Goal: Task Accomplishment & Management: Use online tool/utility

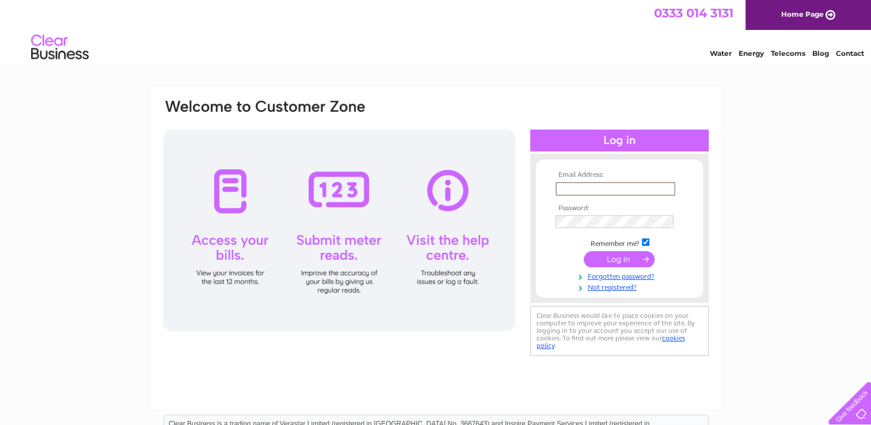
click at [573, 192] on input "text" at bounding box center [616, 189] width 120 height 14
type input "[EMAIL_ADDRESS][DOMAIN_NAME]"
click at [646, 260] on input "submit" at bounding box center [619, 258] width 71 height 16
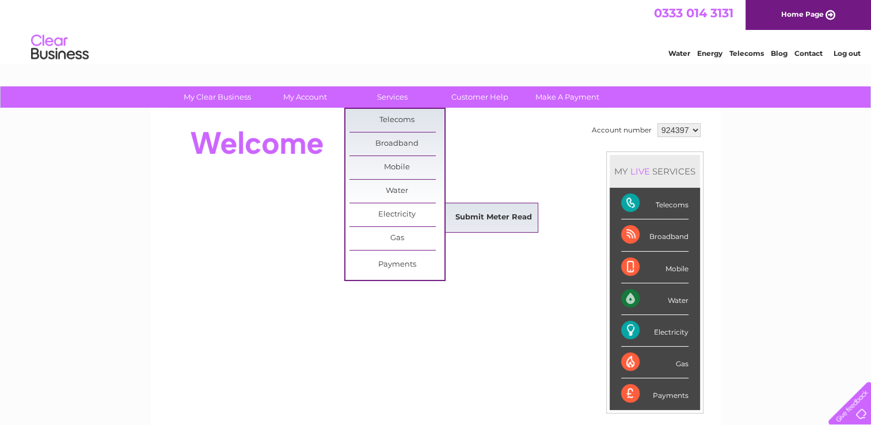
click at [492, 225] on link "Submit Meter Read" at bounding box center [493, 217] width 95 height 23
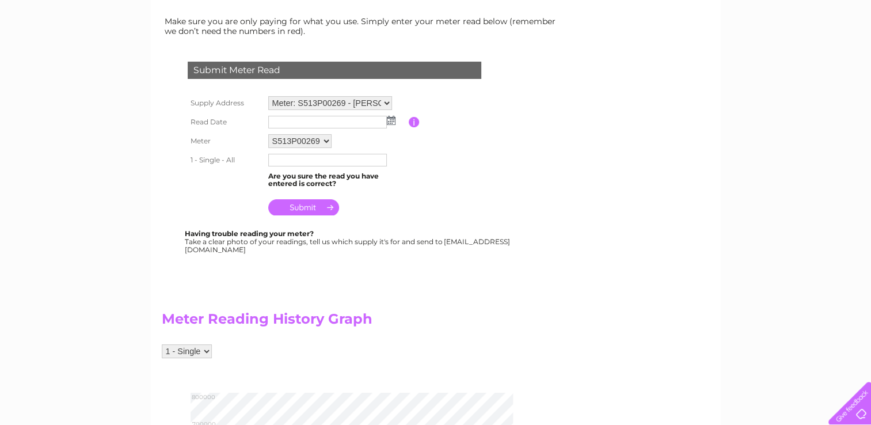
scroll to position [161, 0]
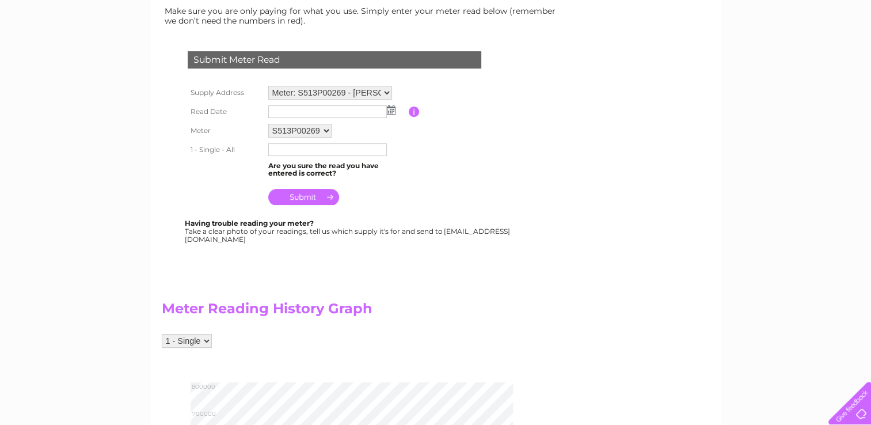
click at [389, 108] on img at bounding box center [391, 109] width 9 height 9
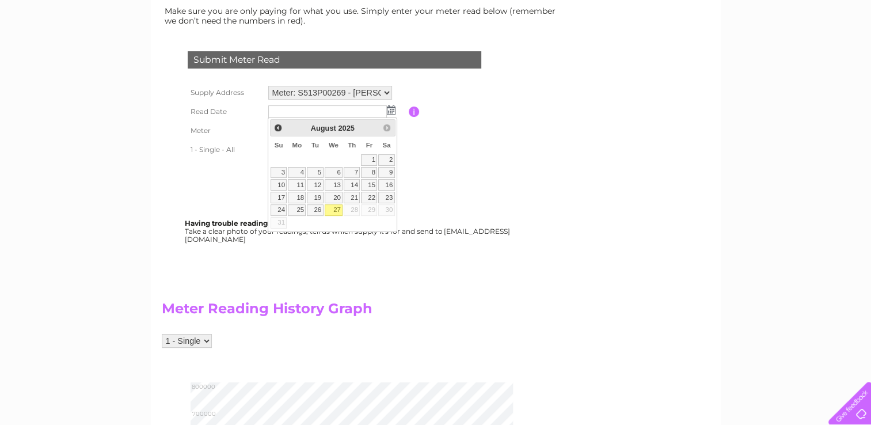
click at [338, 211] on link "27" at bounding box center [334, 210] width 18 height 12
type input "2025/08/27"
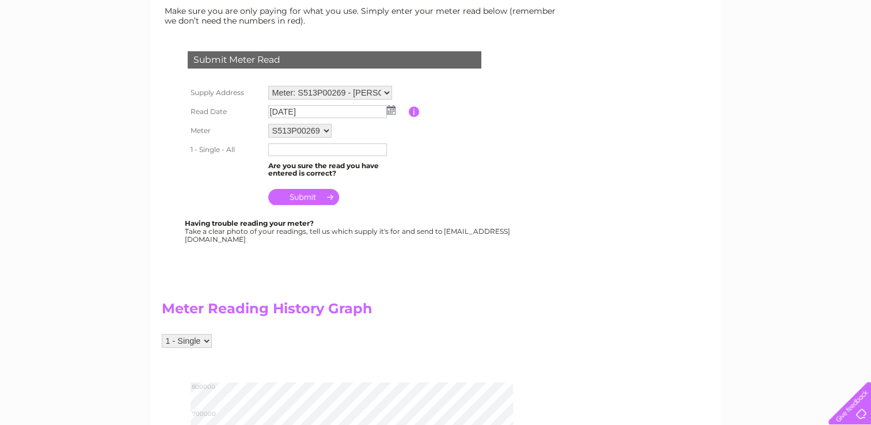
click at [286, 150] on input "text" at bounding box center [327, 149] width 119 height 13
type input "74284"
click at [325, 194] on input "submit" at bounding box center [303, 197] width 71 height 16
